Goal: Task Accomplishment & Management: Use online tool/utility

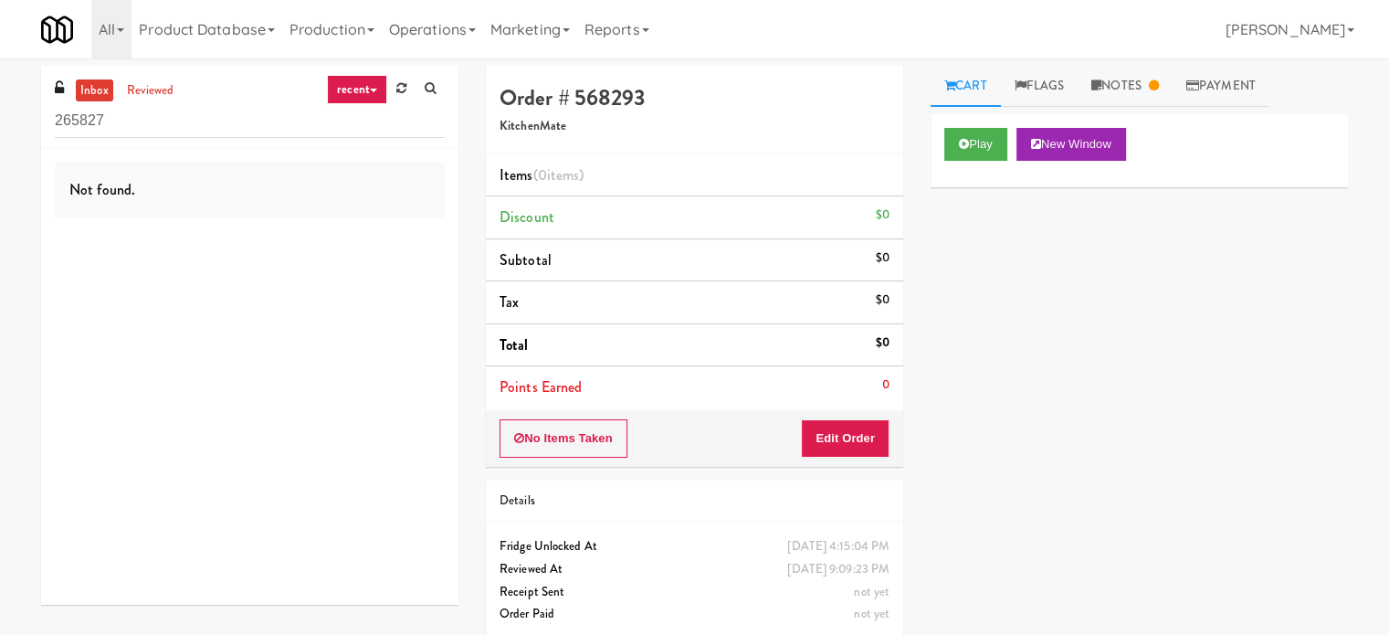
click at [380, 90] on link "recent" at bounding box center [357, 89] width 60 height 29
click at [429, 27] on link "Operations" at bounding box center [432, 29] width 101 height 58
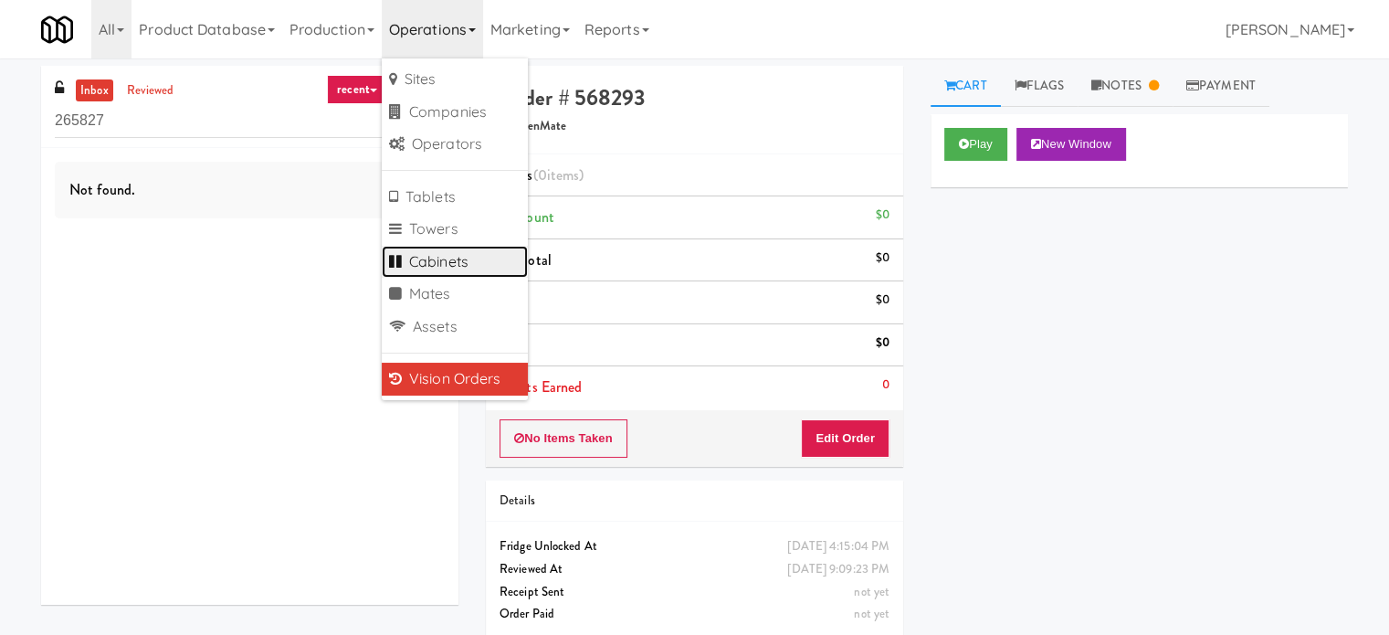
click at [456, 266] on link "Cabinets" at bounding box center [455, 262] width 146 height 33
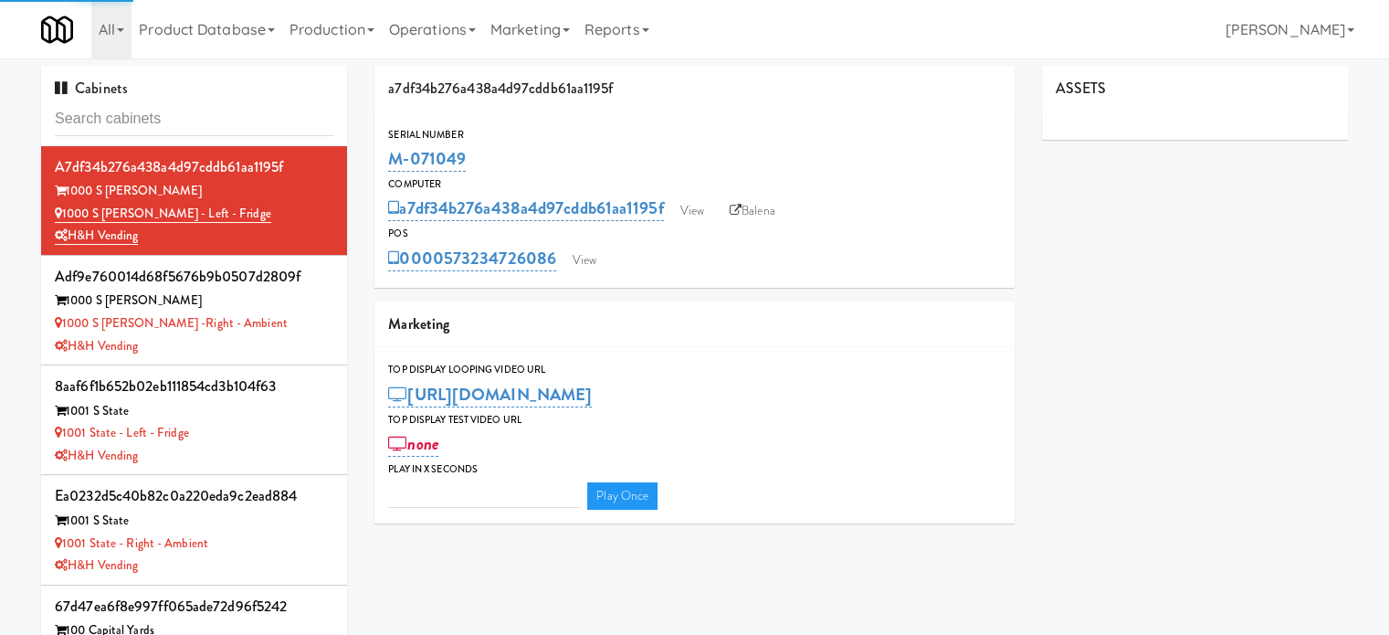
type input "3"
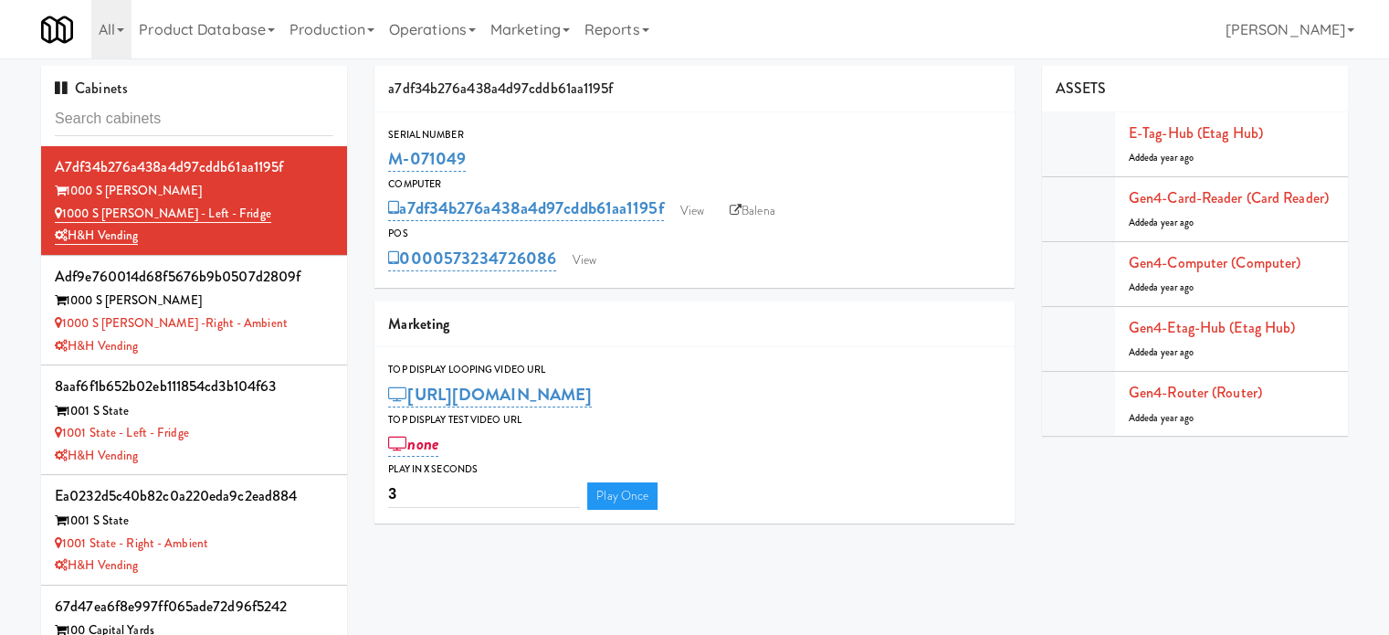
click at [207, 118] on input "text" at bounding box center [194, 119] width 278 height 34
click at [208, 113] on input "text" at bounding box center [194, 119] width 278 height 34
paste input "Avant HP - Cooler - Middle"
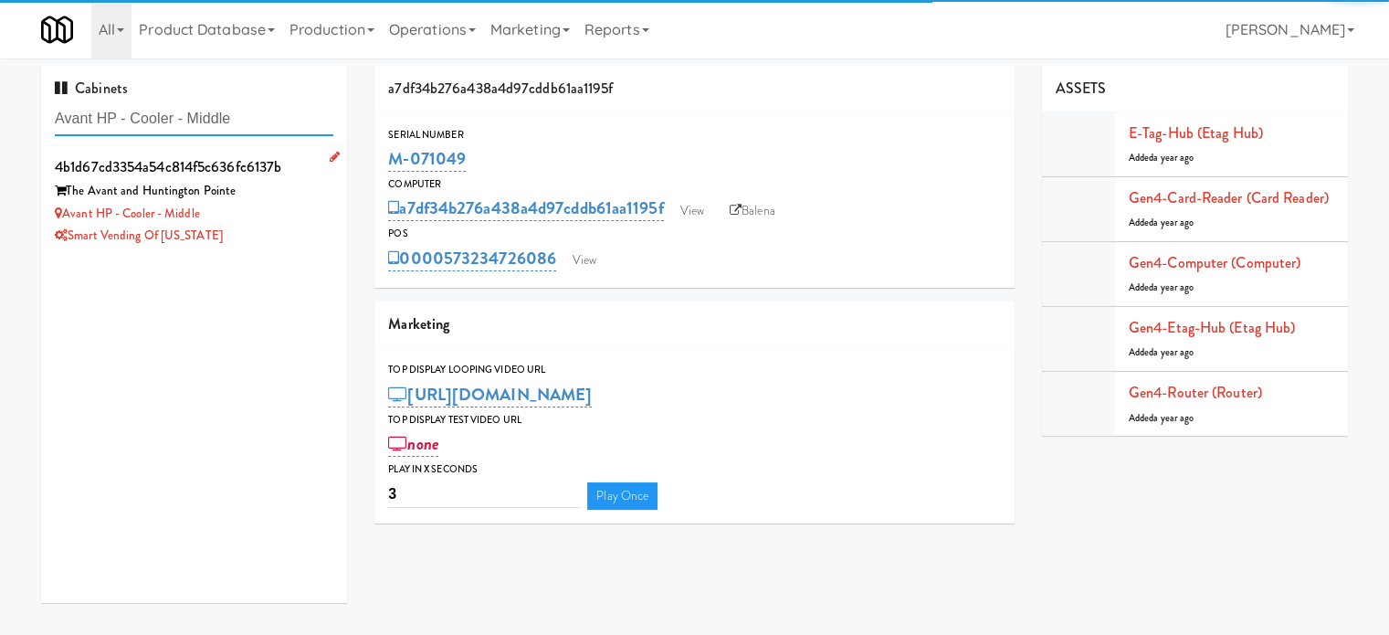
type input "Avant HP - Cooler - Middle"
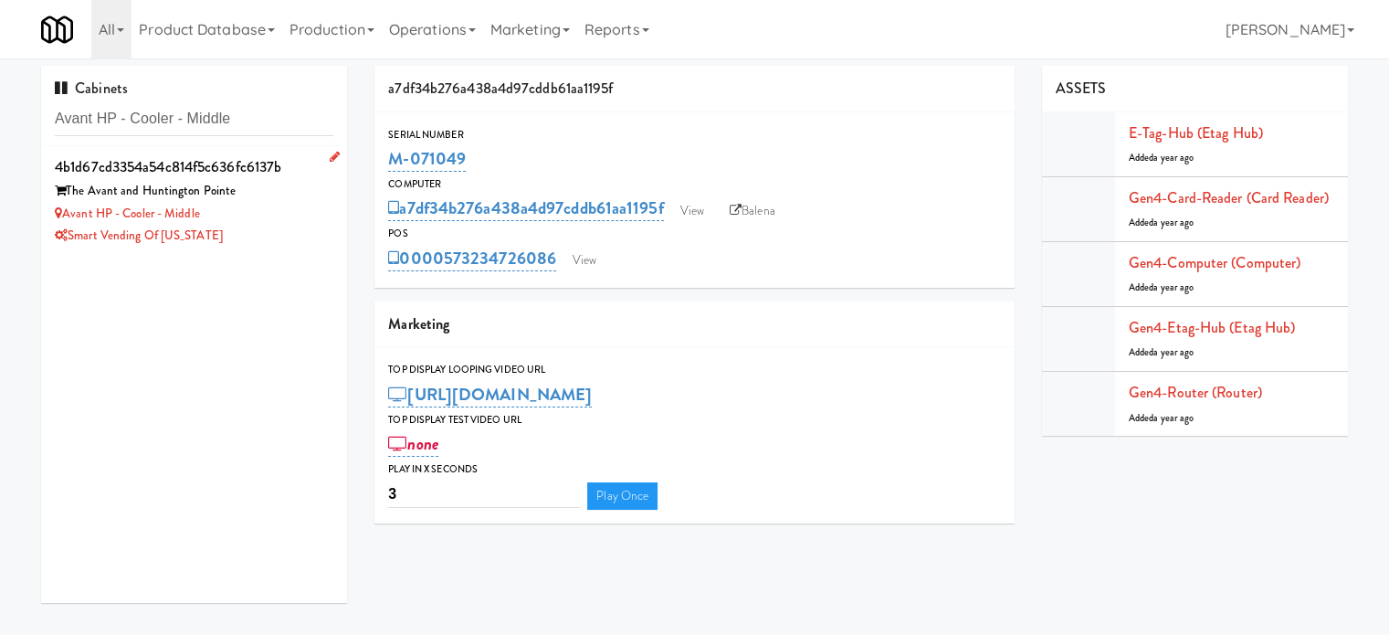
drag, startPoint x: 236, startPoint y: 228, endPoint x: 252, endPoint y: 229, distance: 15.5
click at [239, 229] on div "Smart Vending of [US_STATE]" at bounding box center [194, 236] width 278 height 23
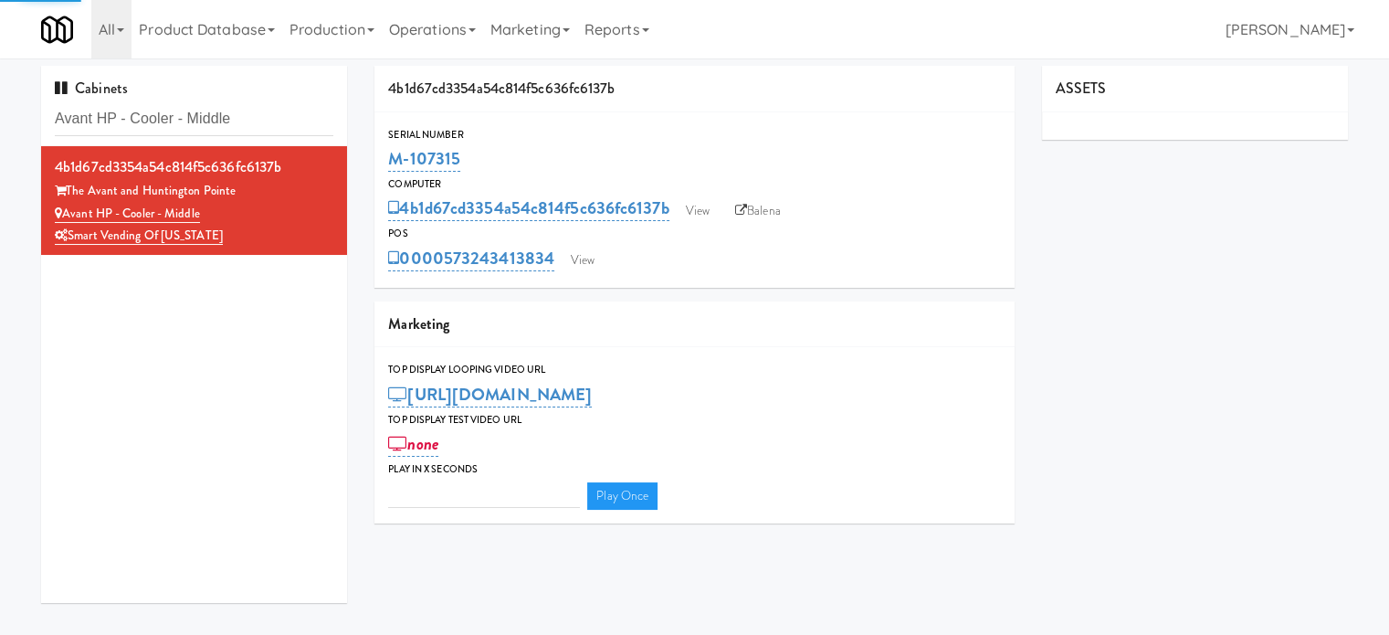
type input "3"
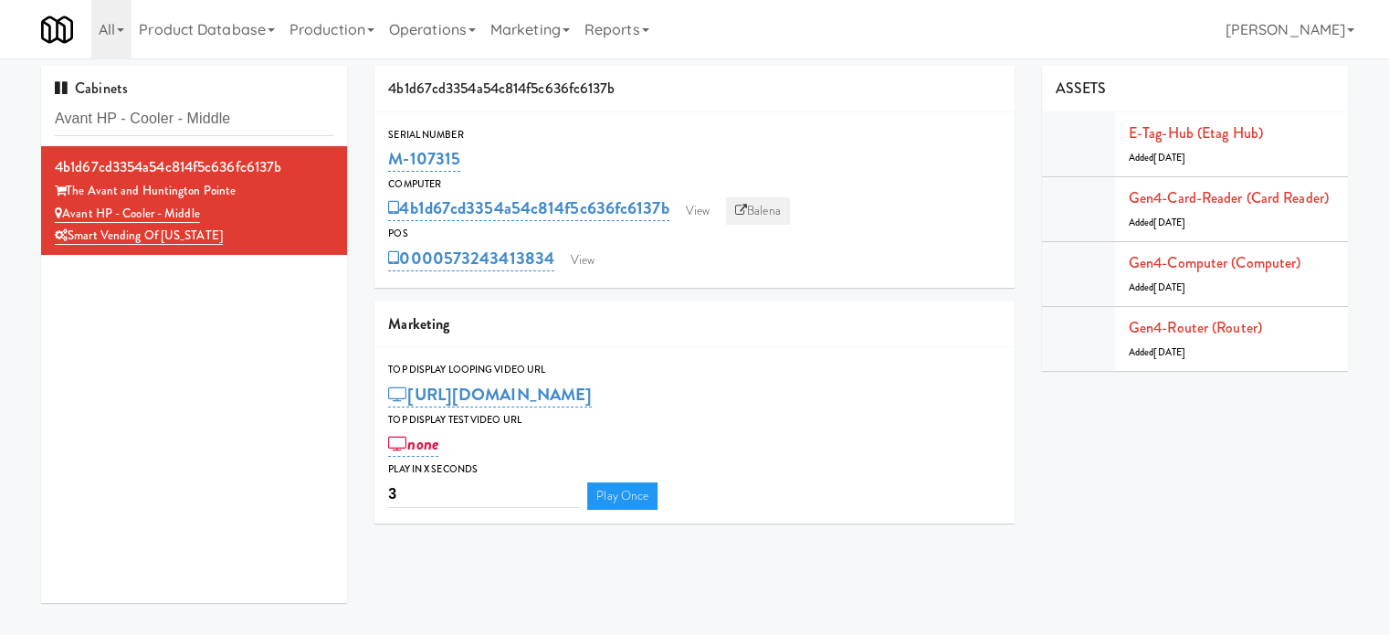
click at [774, 209] on link "Balena" at bounding box center [758, 210] width 64 height 27
click at [236, 112] on input "Avant HP - Cooler - Middle" at bounding box center [194, 119] width 278 height 34
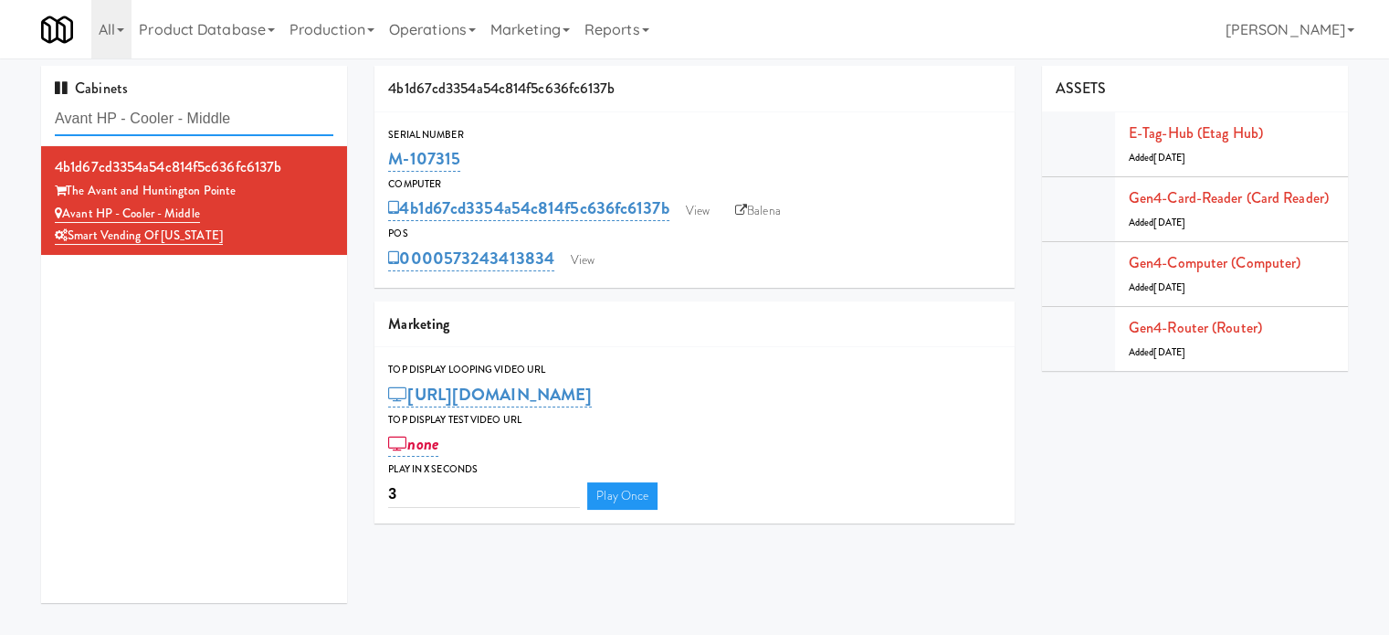
paste input "Ambient - Right"
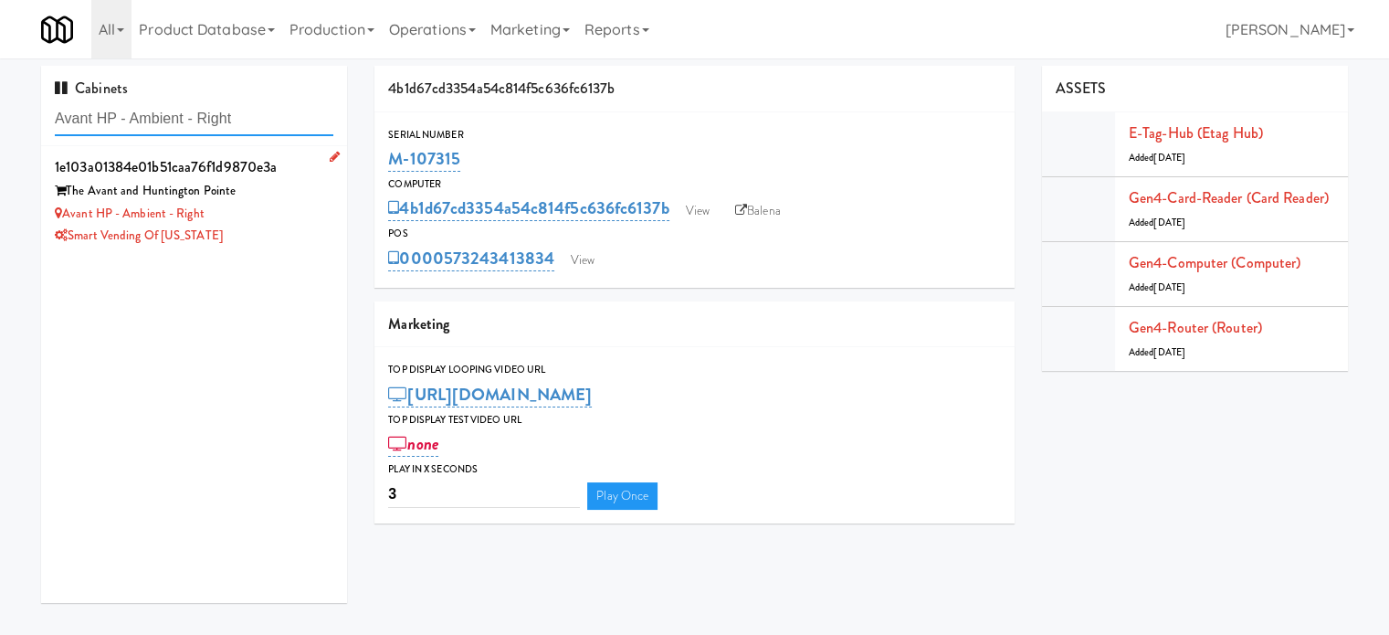
type input "Avant HP - Ambient - Right"
click at [287, 211] on div "Avant HP - Ambient - Right" at bounding box center [194, 214] width 278 height 23
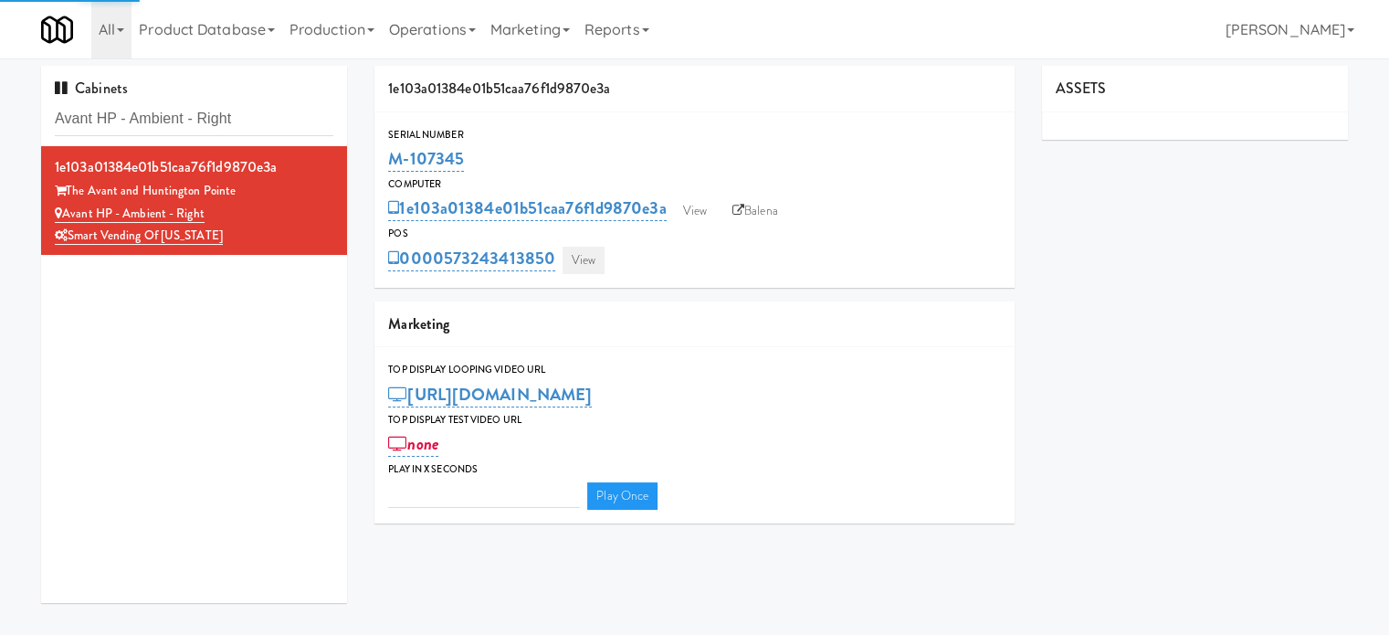
type input "3"
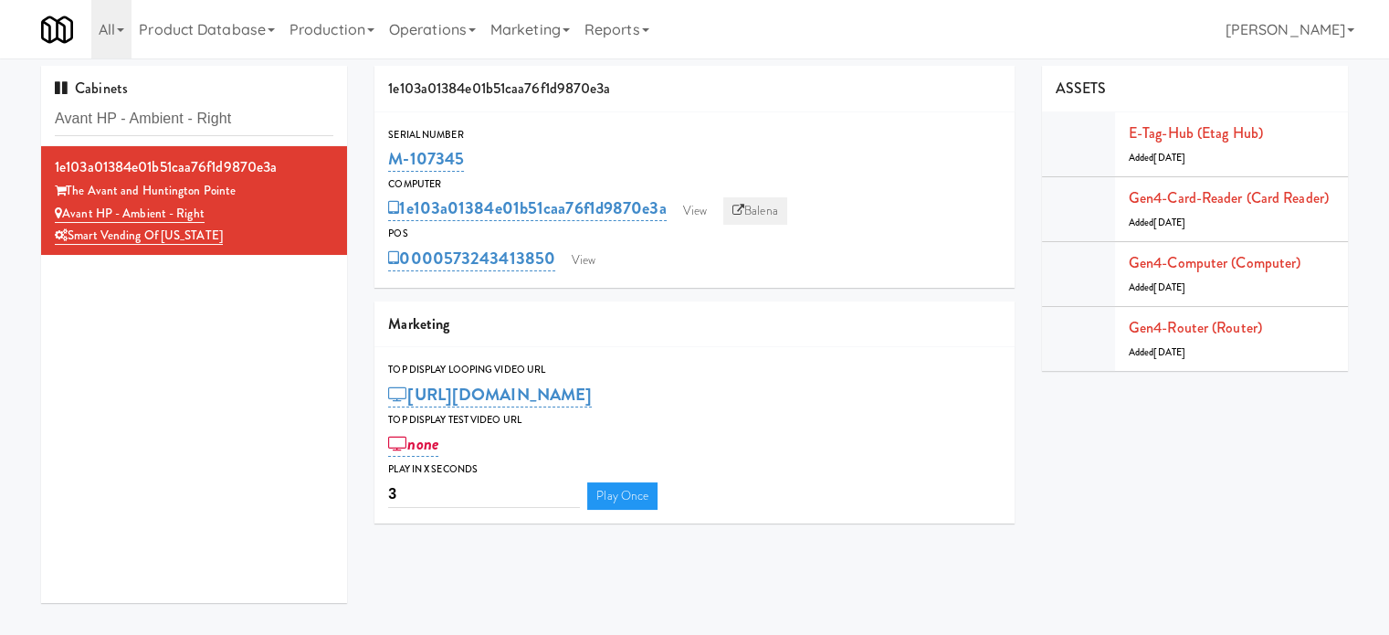
click at [762, 205] on link "Balena" at bounding box center [755, 210] width 64 height 27
